Goal: Obtain resource: Download file/media

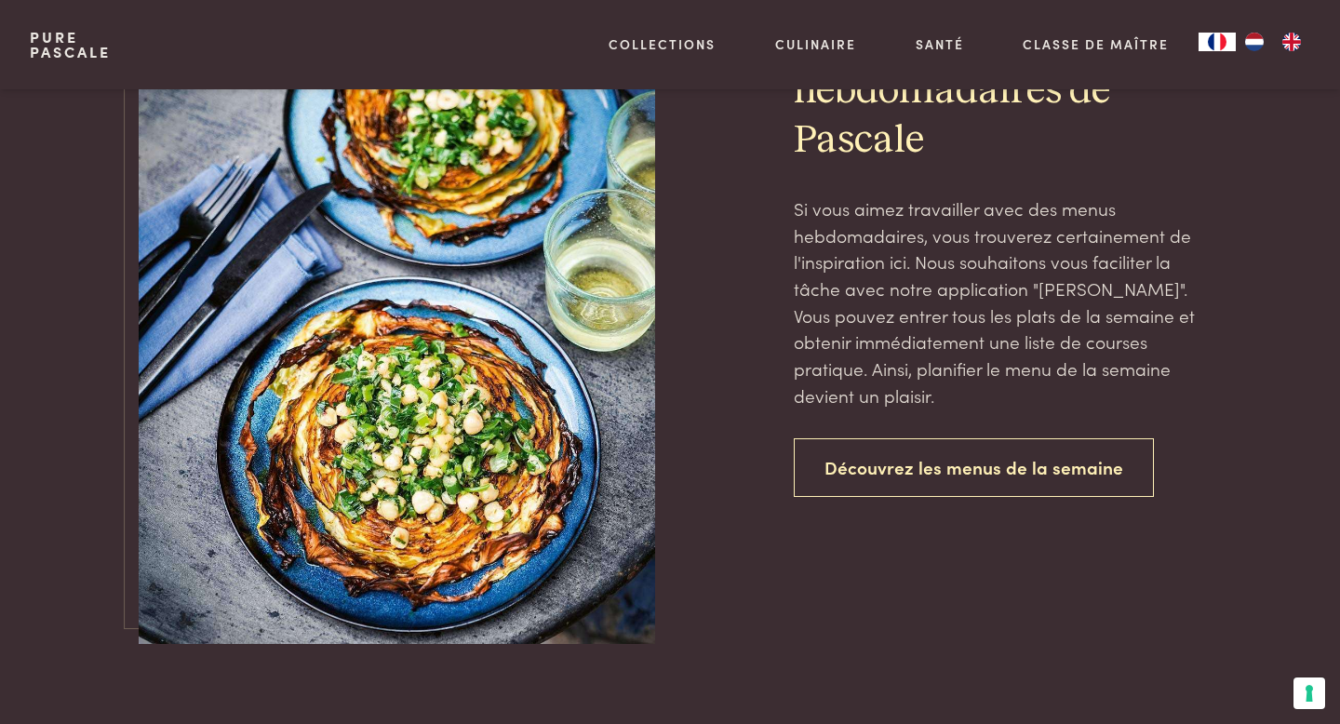
scroll to position [4427, 0]
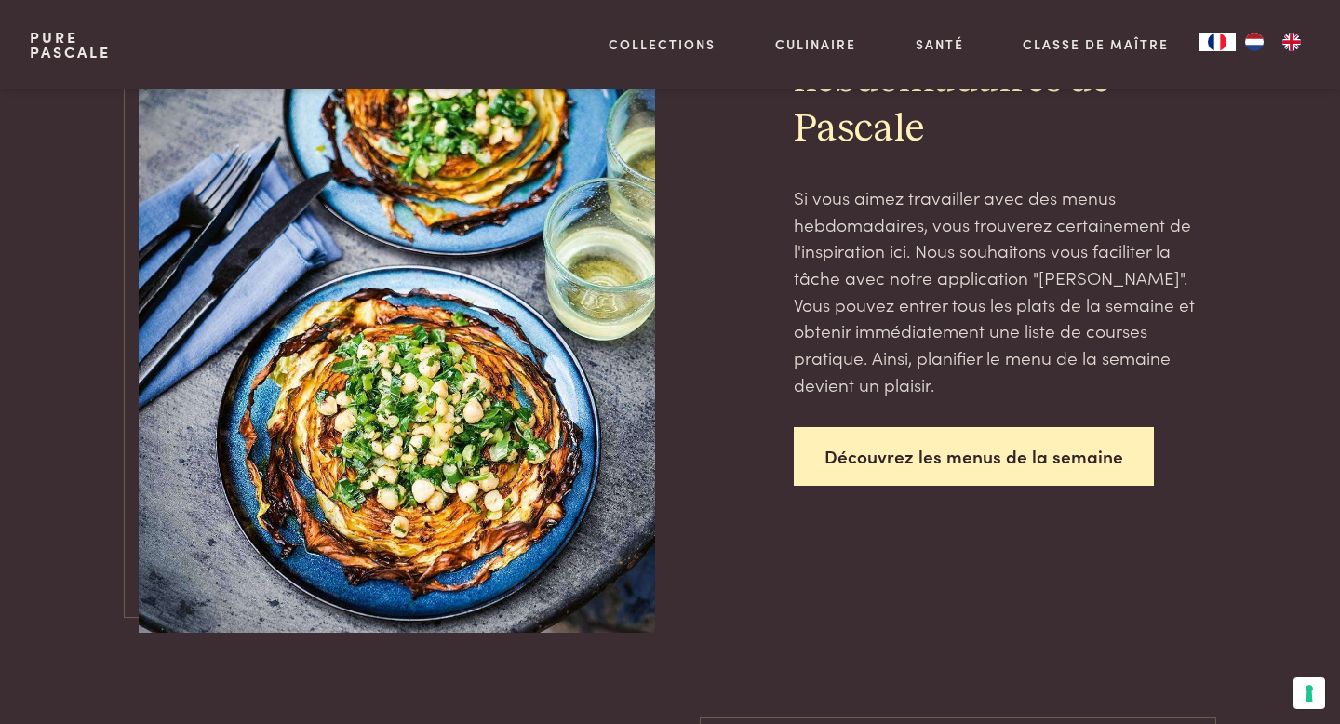
click at [951, 466] on link "Découvrez les menus de la semaine" at bounding box center [974, 456] width 360 height 59
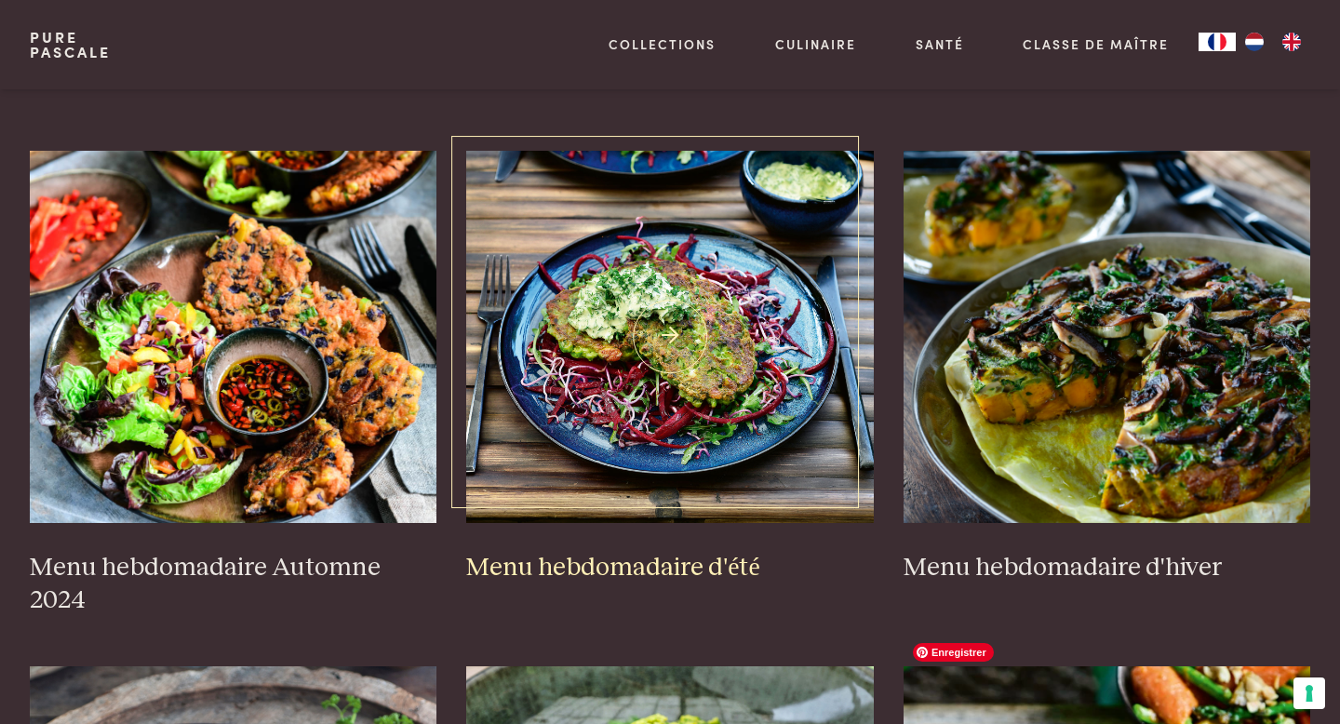
scroll to position [383, 0]
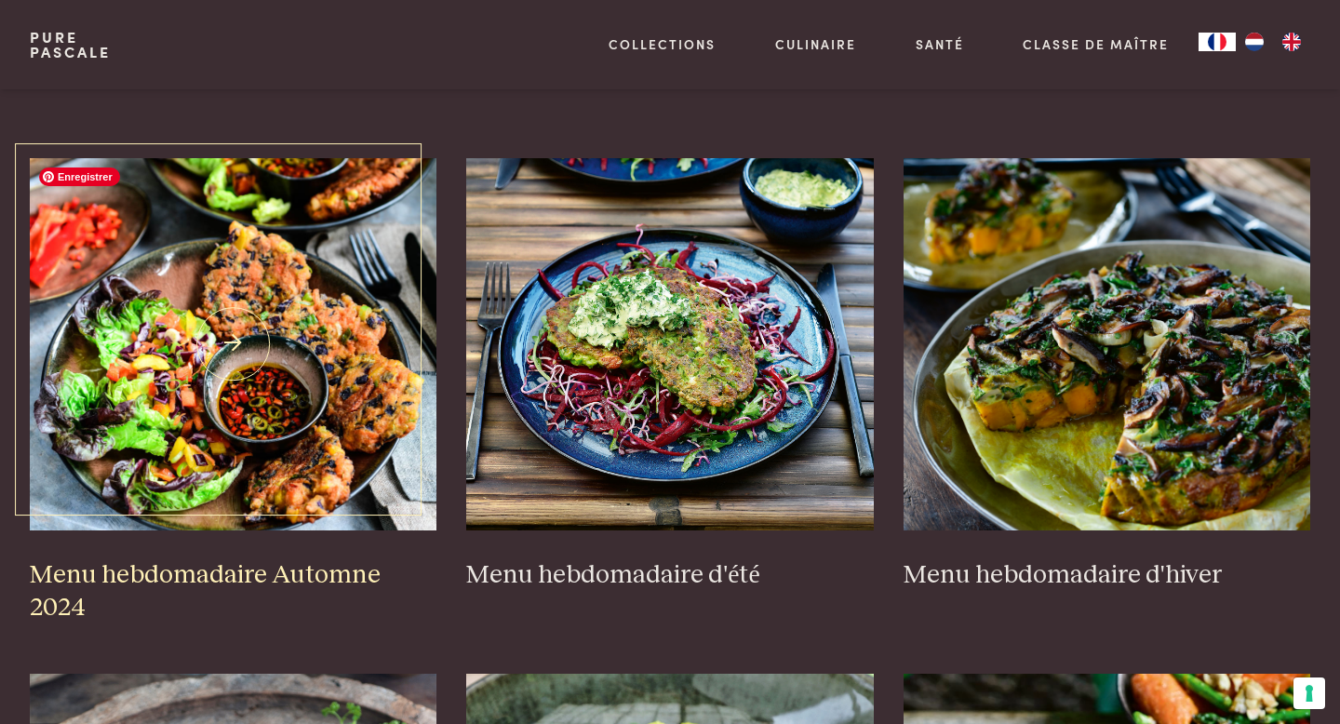
click at [275, 298] on img at bounding box center [234, 344] width 408 height 372
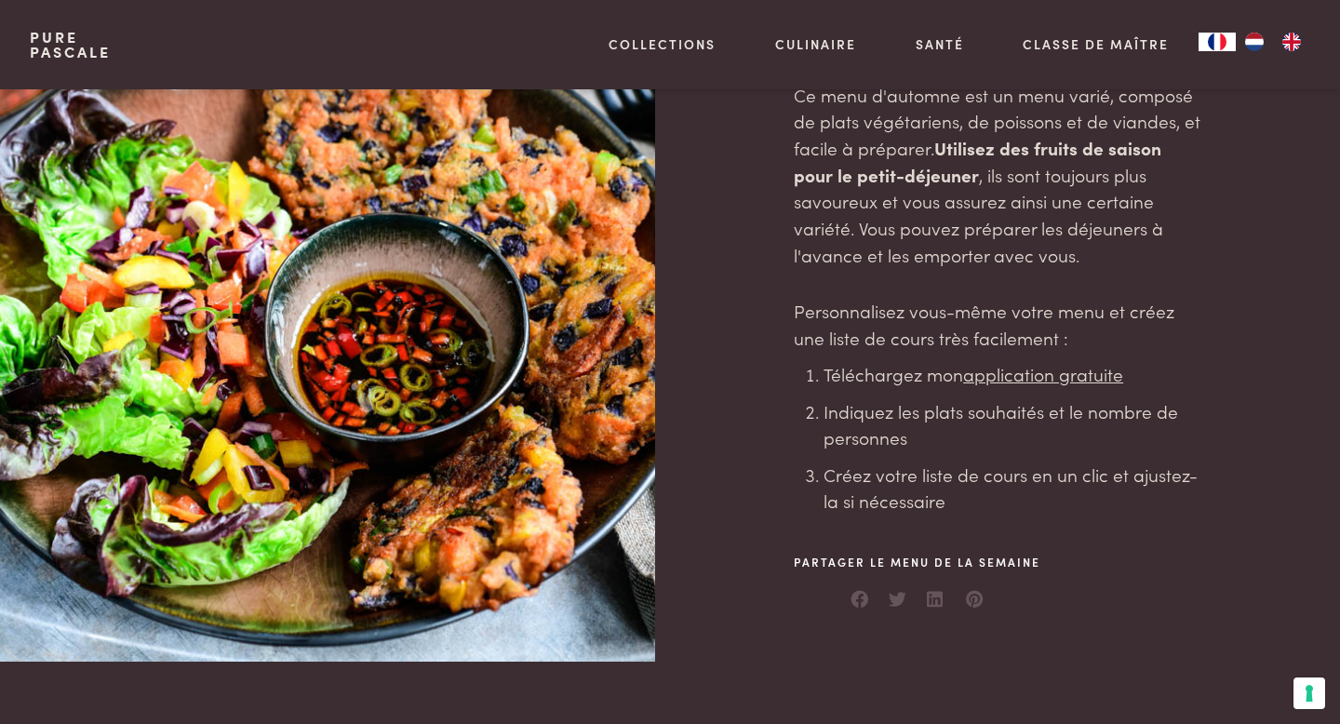
scroll to position [294, 0]
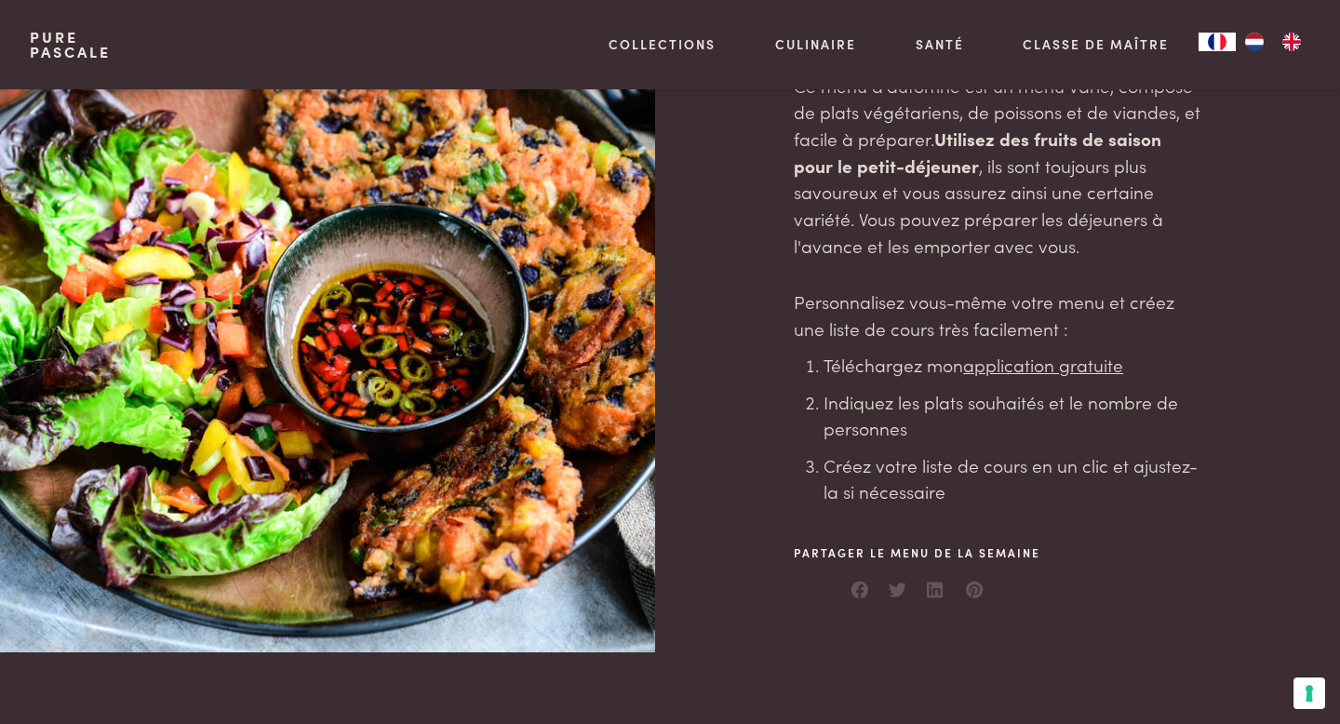
click at [1016, 372] on u "application gratuite" at bounding box center [1043, 364] width 160 height 25
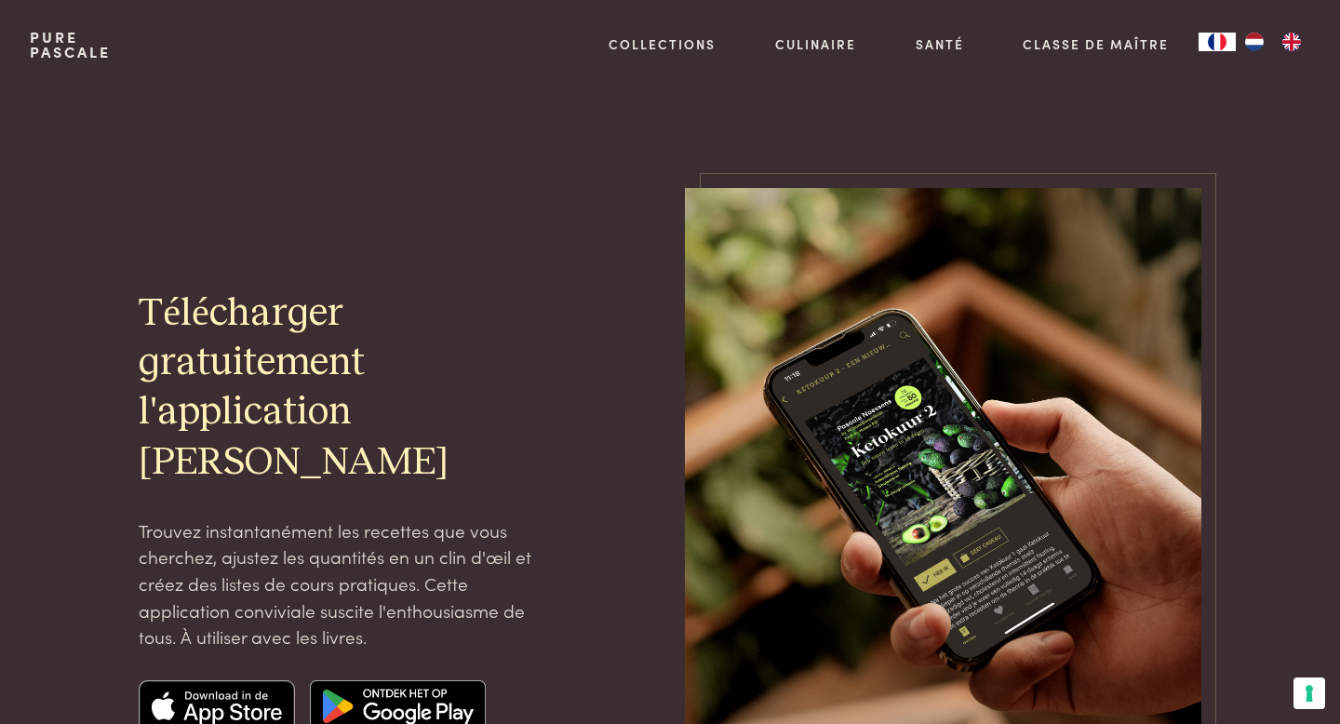
click at [198, 706] on img at bounding box center [217, 706] width 156 height 52
